Goal: Navigation & Orientation: Find specific page/section

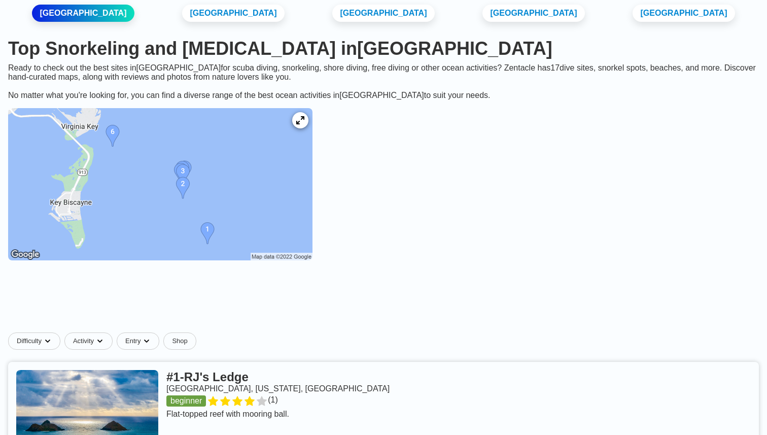
scroll to position [72, 0]
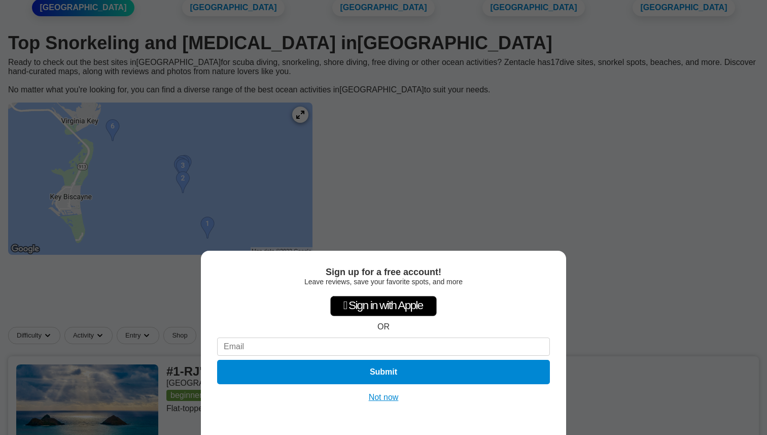
click at [509, 231] on div "Sign up for a free account! Leave reviews, save your favorite spots, and more …" at bounding box center [383, 217] width 767 height 435
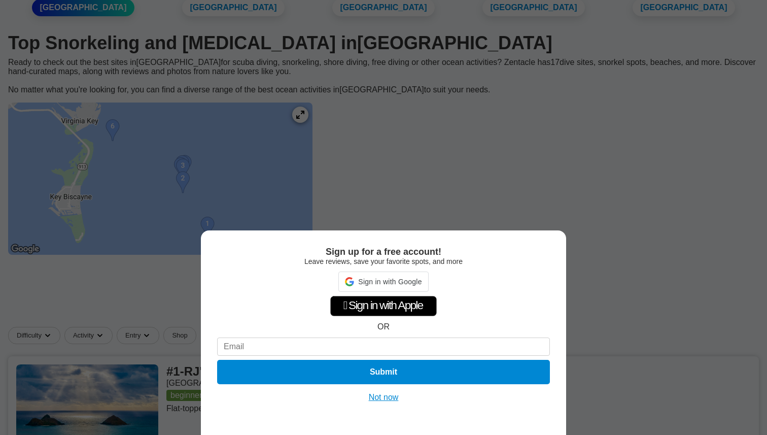
click at [522, 208] on div "Sign up for a free account! Leave reviews, save your favorite spots, and more S…" at bounding box center [383, 217] width 767 height 435
click at [387, 398] on button "Not now" at bounding box center [384, 397] width 36 height 10
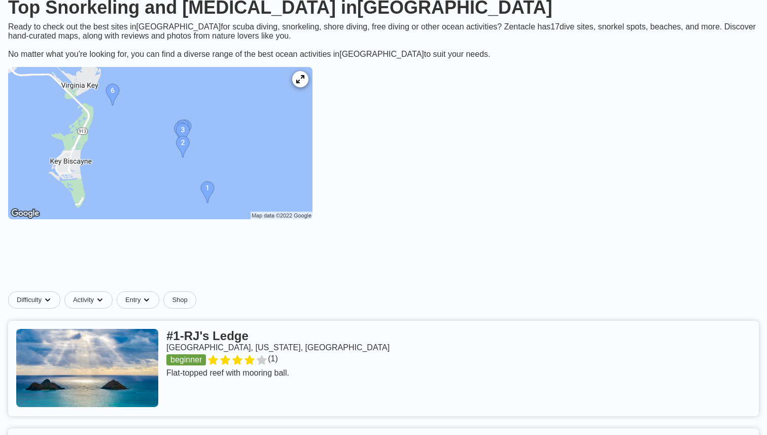
scroll to position [0, 0]
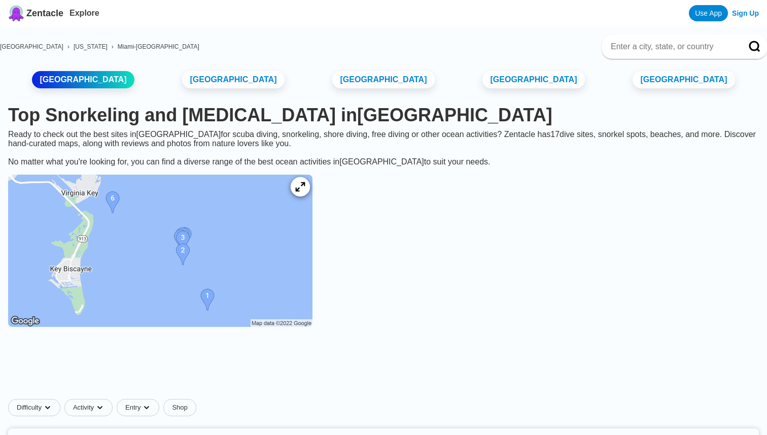
click at [310, 196] on div at bounding box center [300, 186] width 19 height 19
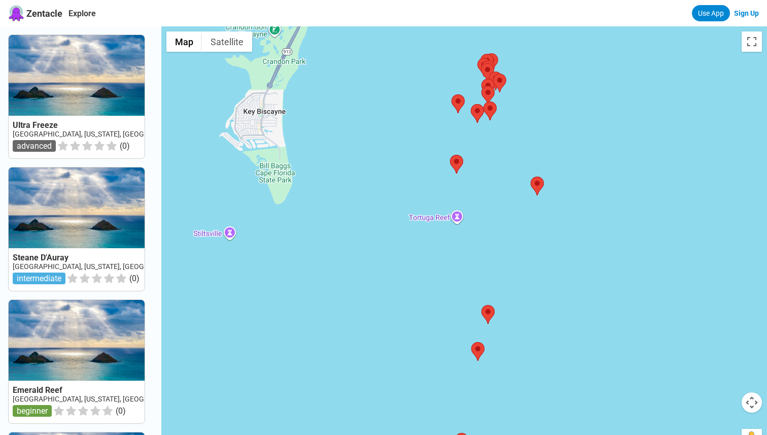
drag, startPoint x: 498, startPoint y: 146, endPoint x: 468, endPoint y: 276, distance: 133.3
click at [468, 272] on div at bounding box center [464, 243] width 606 height 435
